Goal: Information Seeking & Learning: Learn about a topic

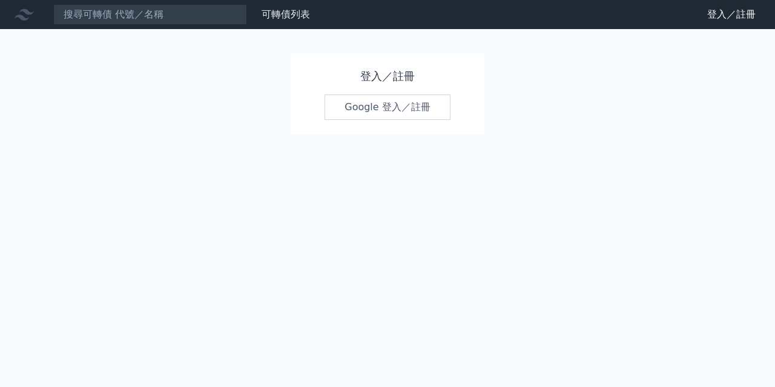
click at [423, 101] on link "Google 登入／註冊" at bounding box center [388, 106] width 126 height 25
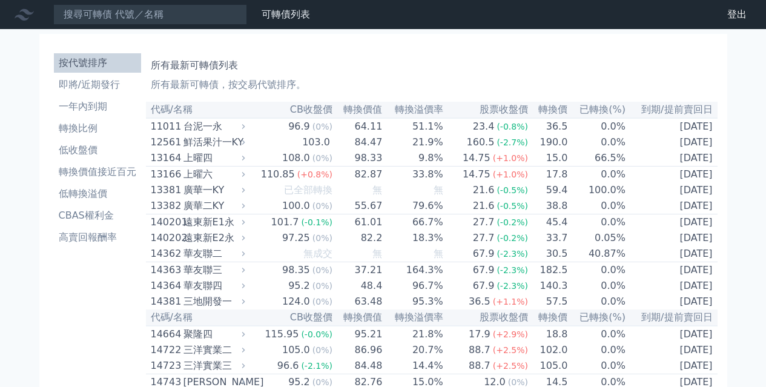
click at [315, 113] on th "CB收盤價" at bounding box center [290, 110] width 85 height 16
click at [89, 157] on li "低收盤價" at bounding box center [97, 150] width 87 height 15
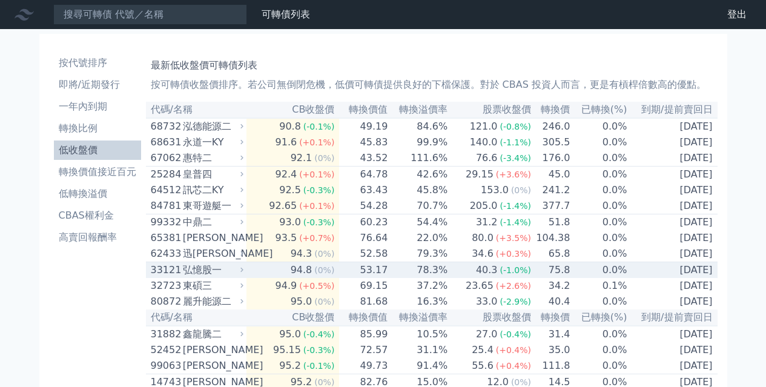
click at [348, 279] on td "53.17" at bounding box center [363, 270] width 49 height 16
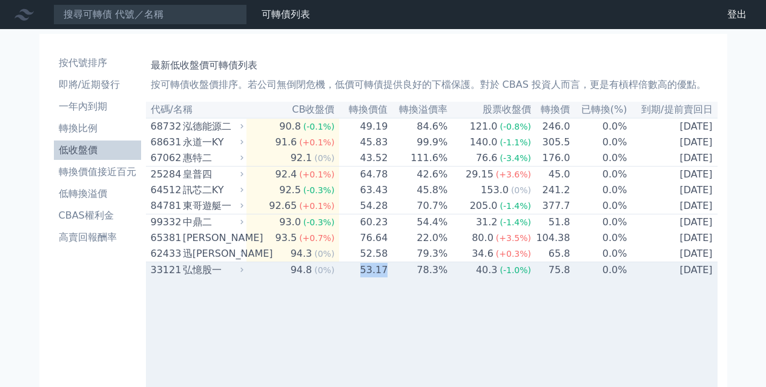
click at [348, 279] on td "53.17" at bounding box center [363, 270] width 49 height 16
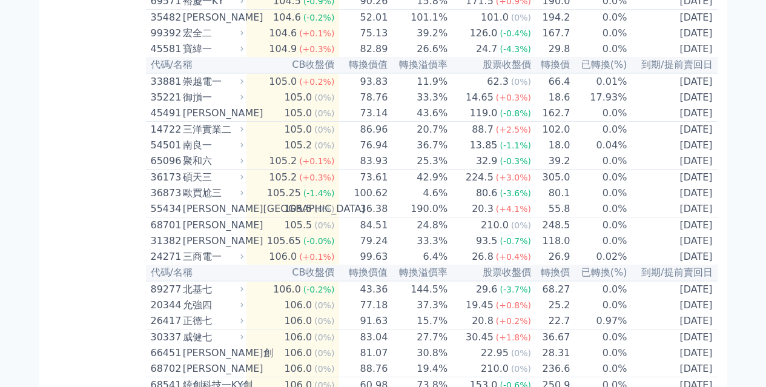
scroll to position [2627, 0]
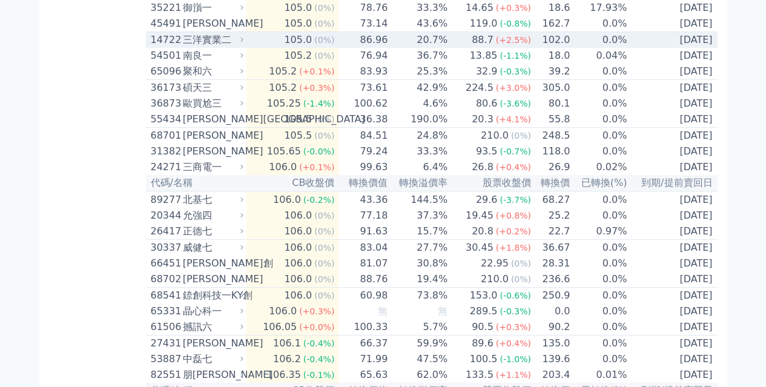
drag, startPoint x: 139, startPoint y: 180, endPoint x: 259, endPoint y: 230, distance: 130.1
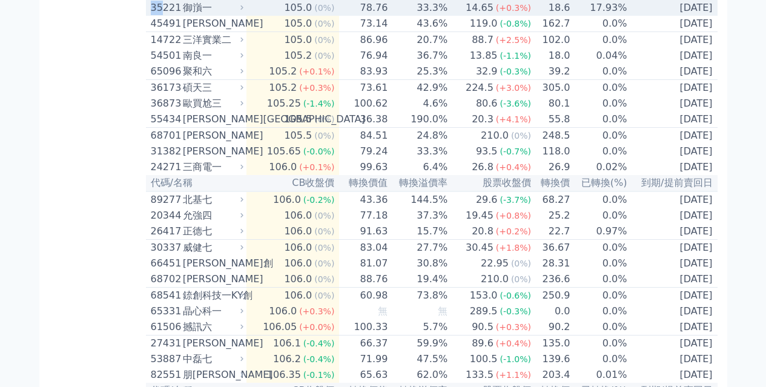
drag, startPoint x: 144, startPoint y: 179, endPoint x: 162, endPoint y: 199, distance: 27.5
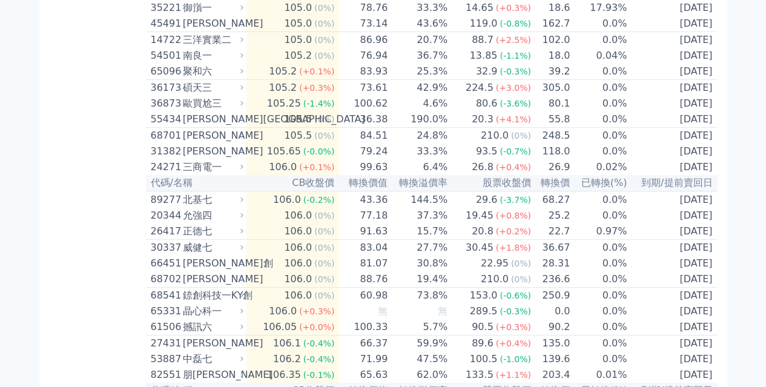
copy div "可轉債列表 財務數據 可轉債列表 財務數據 登出 登出 按代號排序 即將/近期發行 一年內到期 轉換比例 低收盤價 轉換價值接近百元 低轉換溢價 CBAS權利…"
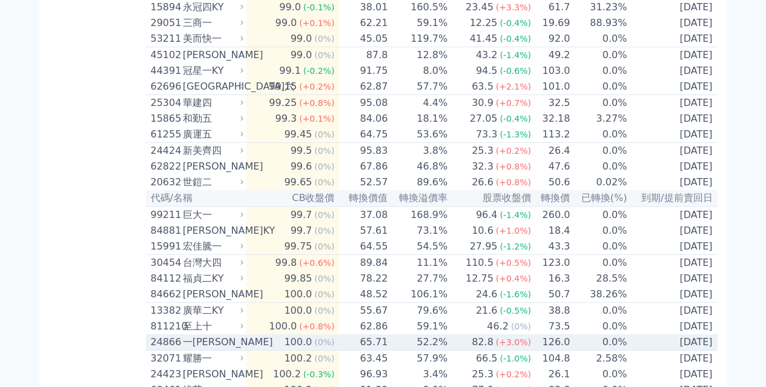
scroll to position [1048, 0]
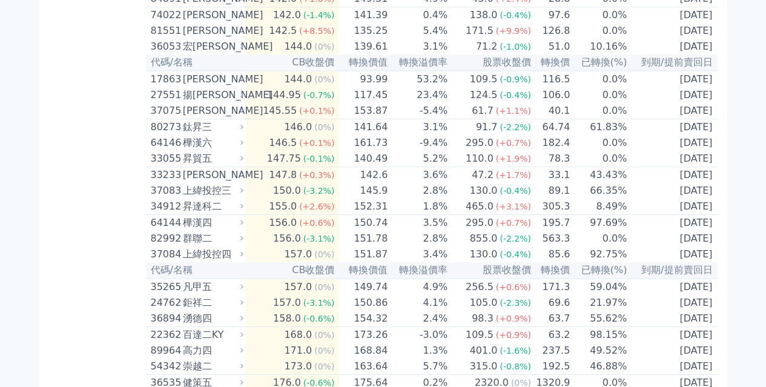
scroll to position [5180, 0]
